Goal: Find specific page/section: Find specific page/section

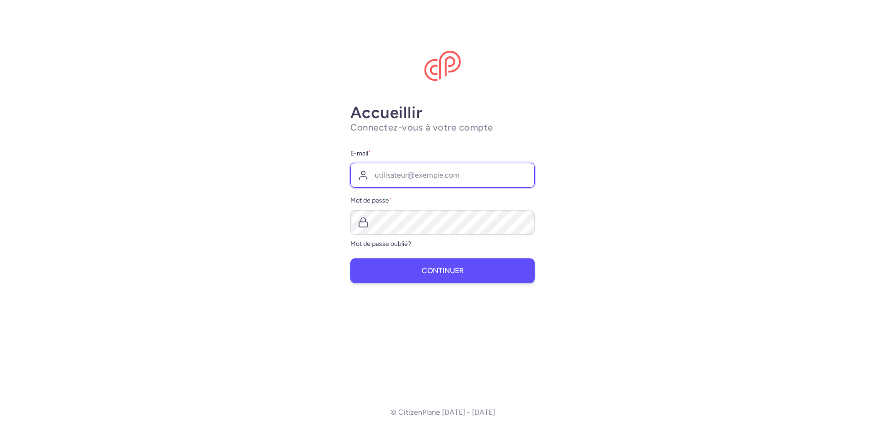
type input "[EMAIL_ADDRESS][DOMAIN_NAME]"
click at [439, 273] on font "Continuer" at bounding box center [443, 270] width 42 height 9
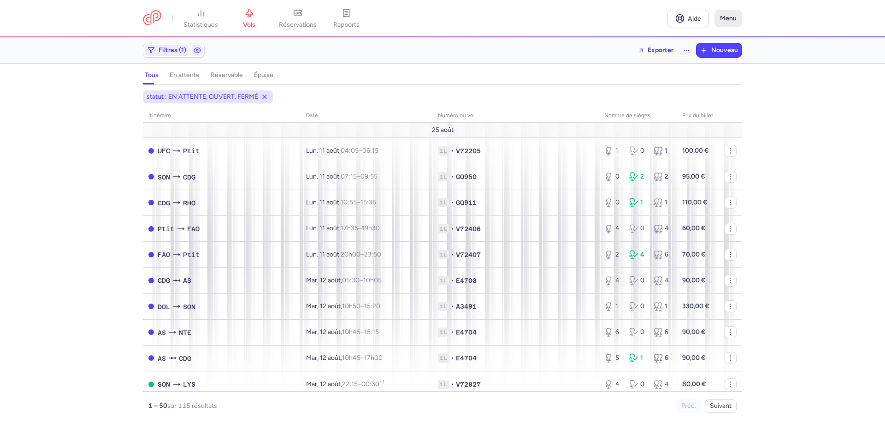
click at [728, 21] on font "Menu" at bounding box center [728, 18] width 17 height 8
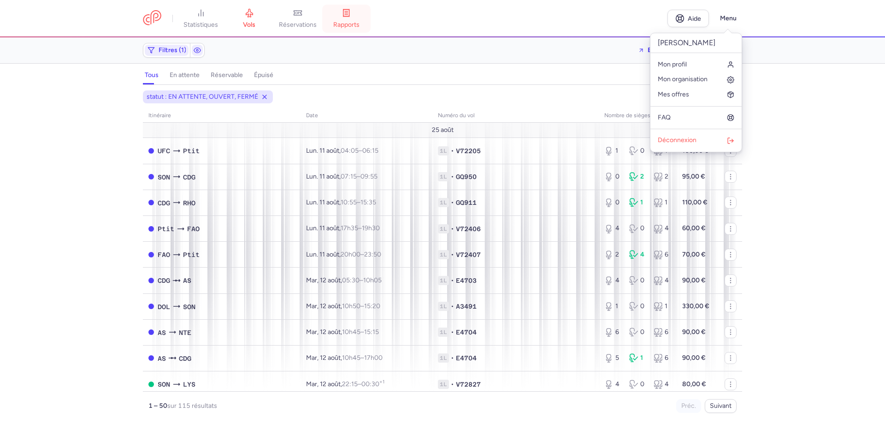
click at [348, 24] on font "rapports" at bounding box center [346, 25] width 26 height 8
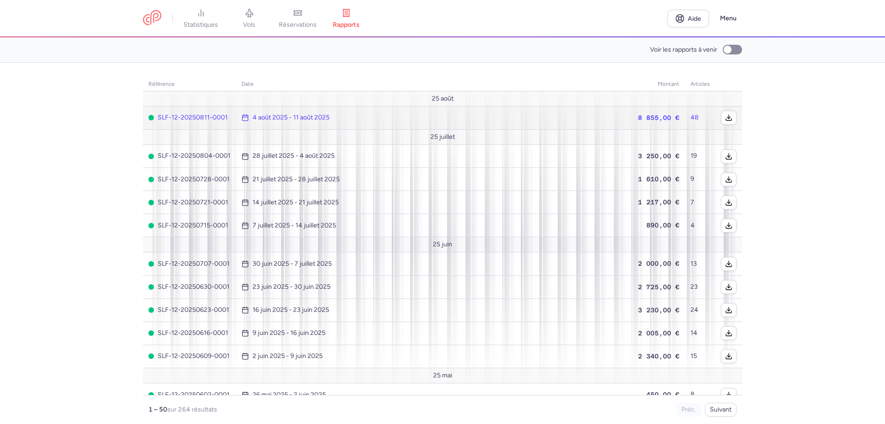
drag, startPoint x: 650, startPoint y: 120, endPoint x: 656, endPoint y: 118, distance: 6.3
click at [650, 120] on font "8 855,00 €" at bounding box center [658, 117] width 41 height 7
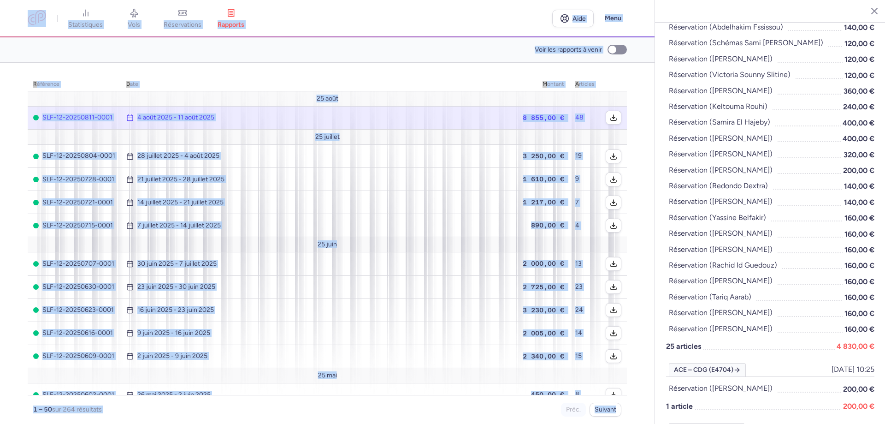
scroll to position [1203, 0]
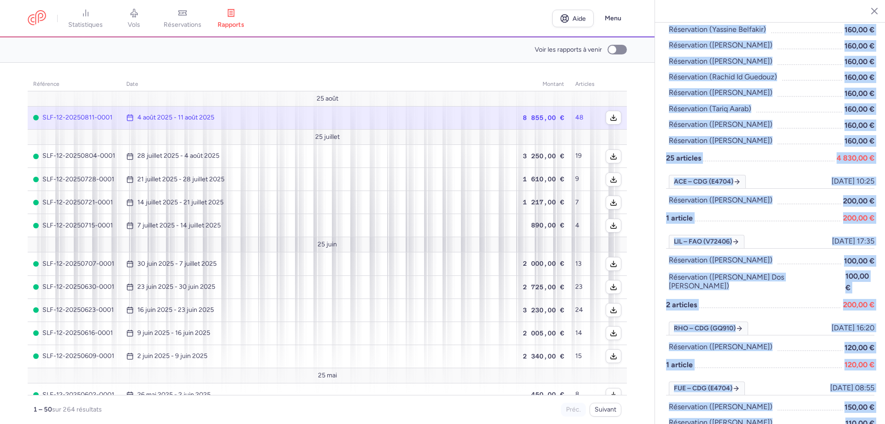
drag, startPoint x: 662, startPoint y: 9, endPoint x: 869, endPoint y: 400, distance: 442.2
click at [869, 400] on div "SLF-12-20250811-0001 traité sur 11 août 2025 Depuis 4 août 2025 à 11 août 2025 …" at bounding box center [770, 212] width 231 height 424
copy div "LOR-58-66302471-6420 ipsumd sit 81 amet 5383 Consec 1 adip 1366 e 38 sedd 6875 …"
